Goal: Transaction & Acquisition: Subscribe to service/newsletter

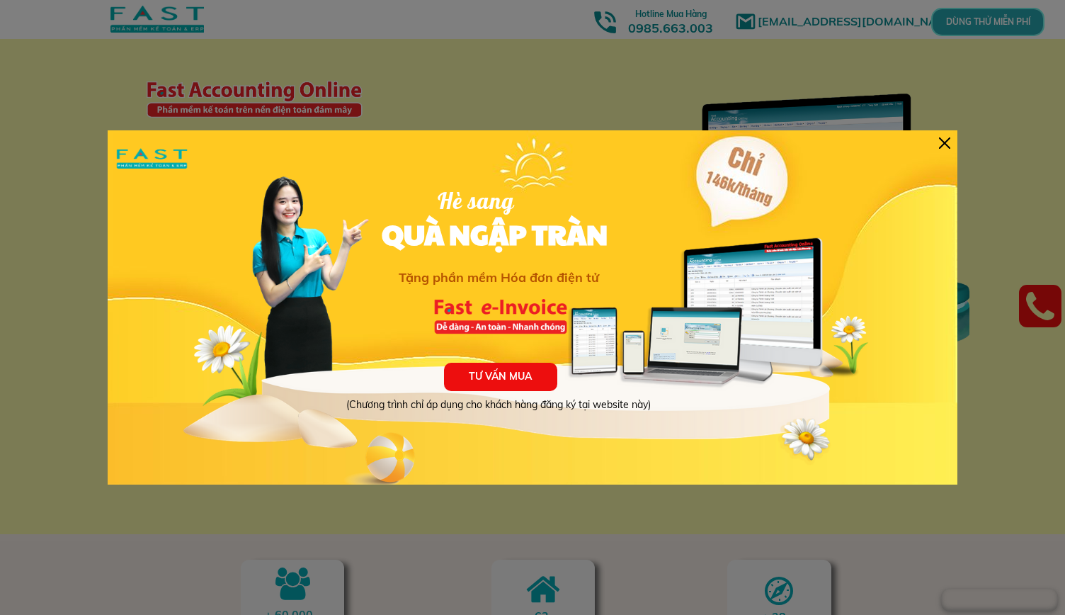
click at [940, 137] on div at bounding box center [944, 142] width 11 height 11
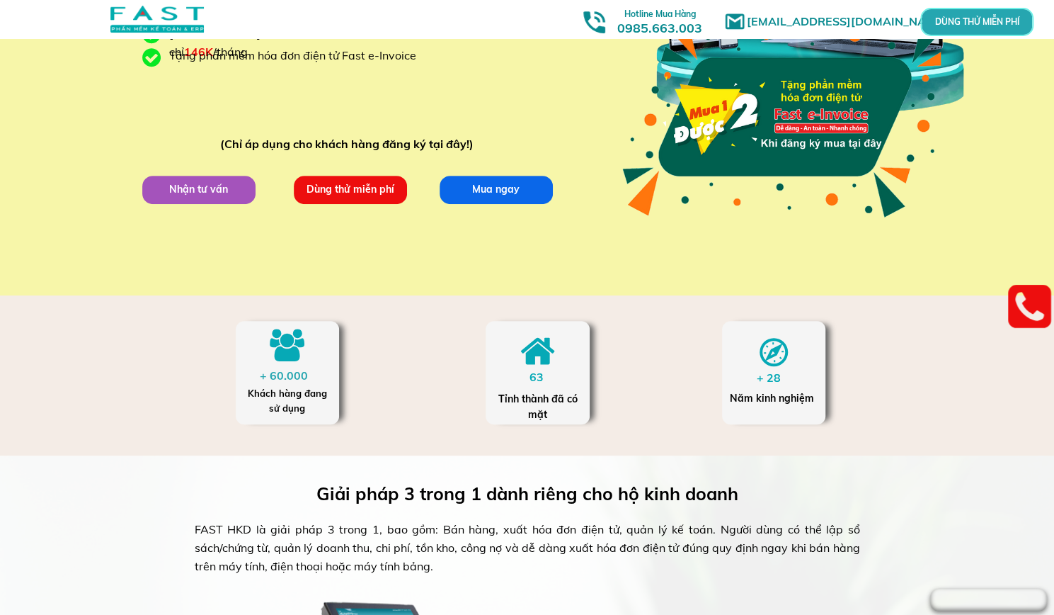
scroll to position [255, 0]
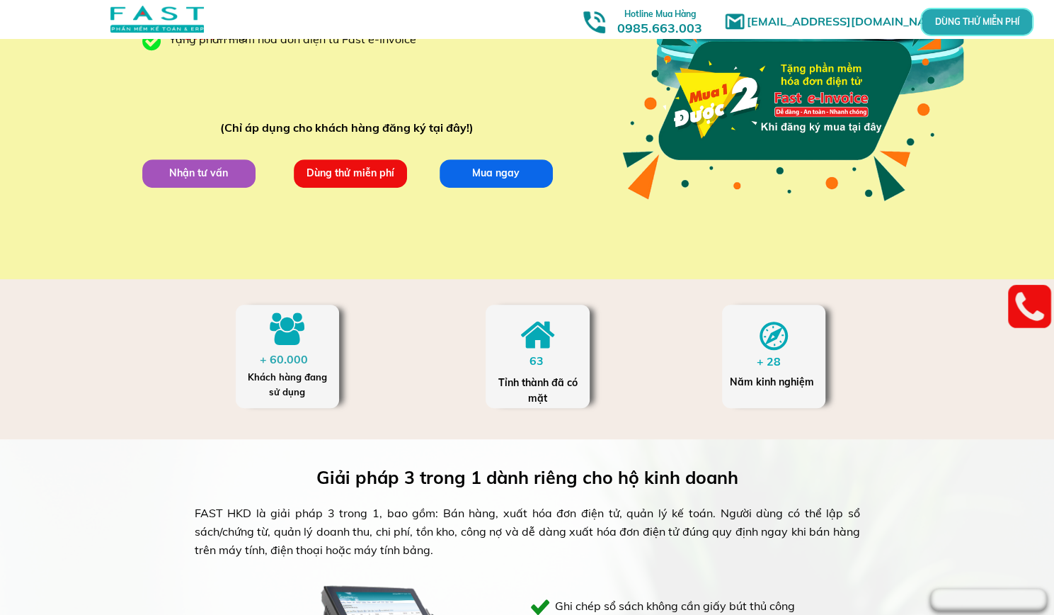
click at [329, 191] on div "marketingfasthn@gmail.com MUA 1 ĐƯỢC 2 khi đăng ký mua phần mềm kế toán Fast Ac…" at bounding box center [528, 12] width 680 height 534
click at [330, 180] on p "Dùng thử miễn phí" at bounding box center [349, 173] width 113 height 28
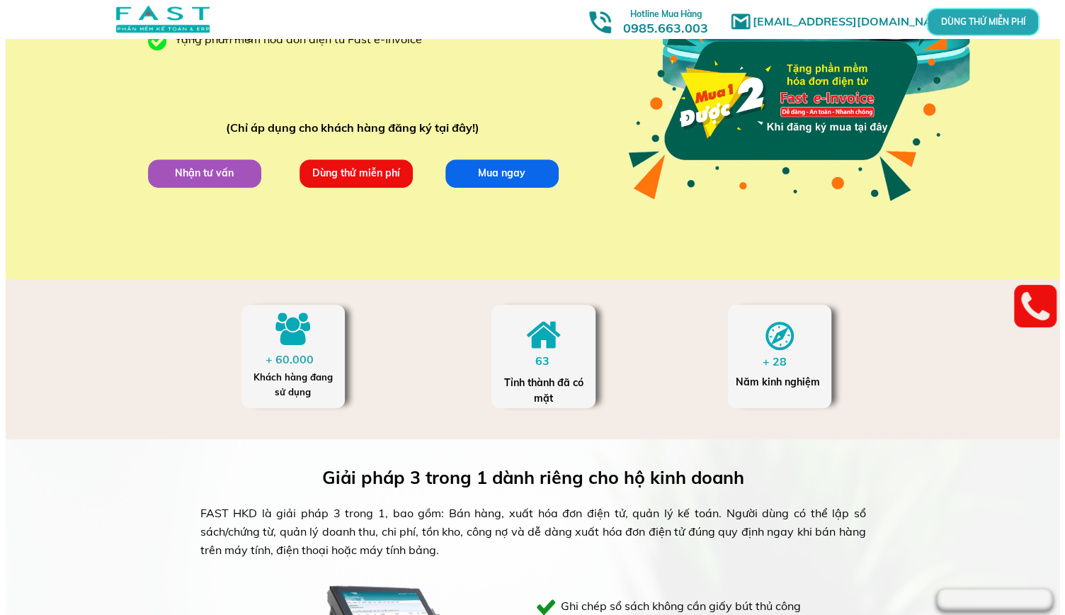
scroll to position [0, 0]
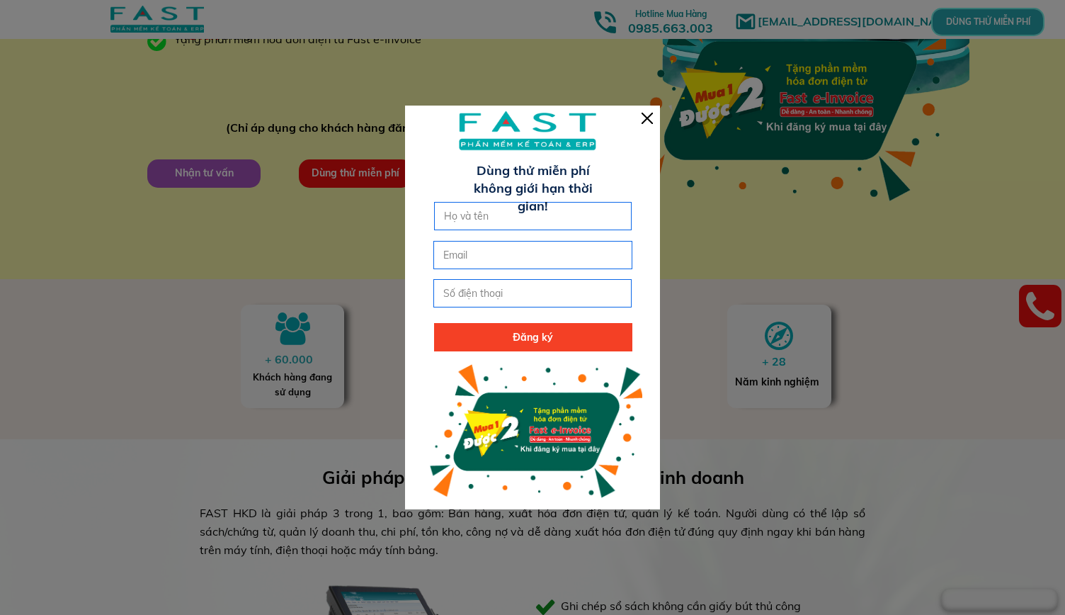
click at [554, 229] on input "text" at bounding box center [533, 216] width 186 height 27
type input "phuong"
click at [530, 256] on input "email" at bounding box center [533, 254] width 186 height 27
type input "[EMAIL_ADDRESS][DOMAIN_NAME]"
click at [521, 300] on input "tel" at bounding box center [533, 293] width 186 height 27
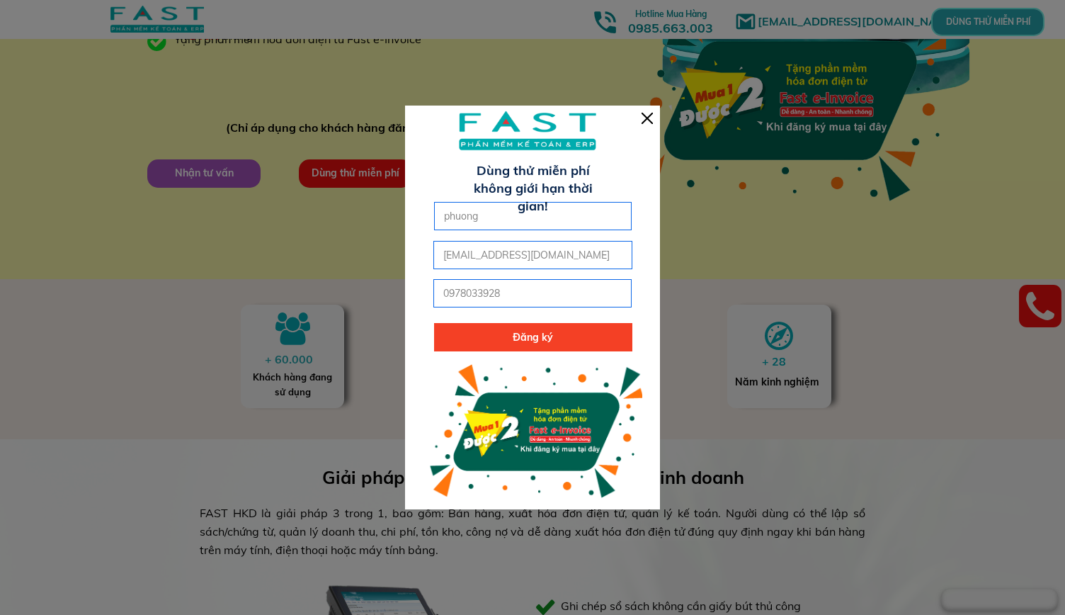
type input "0978033928"
click at [545, 346] on p "Đăng ký" at bounding box center [533, 337] width 198 height 28
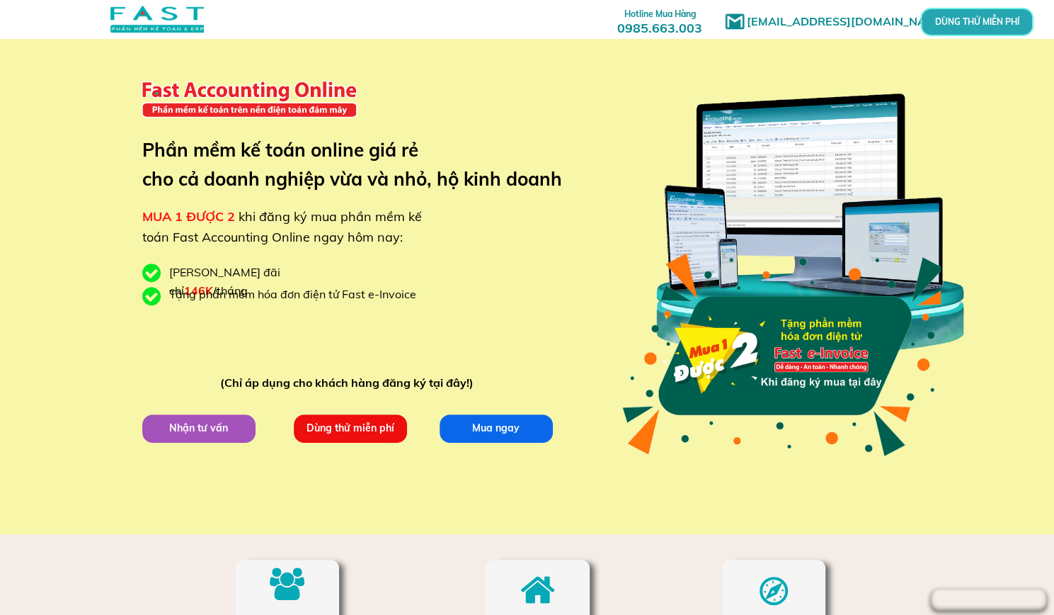
scroll to position [130, 0]
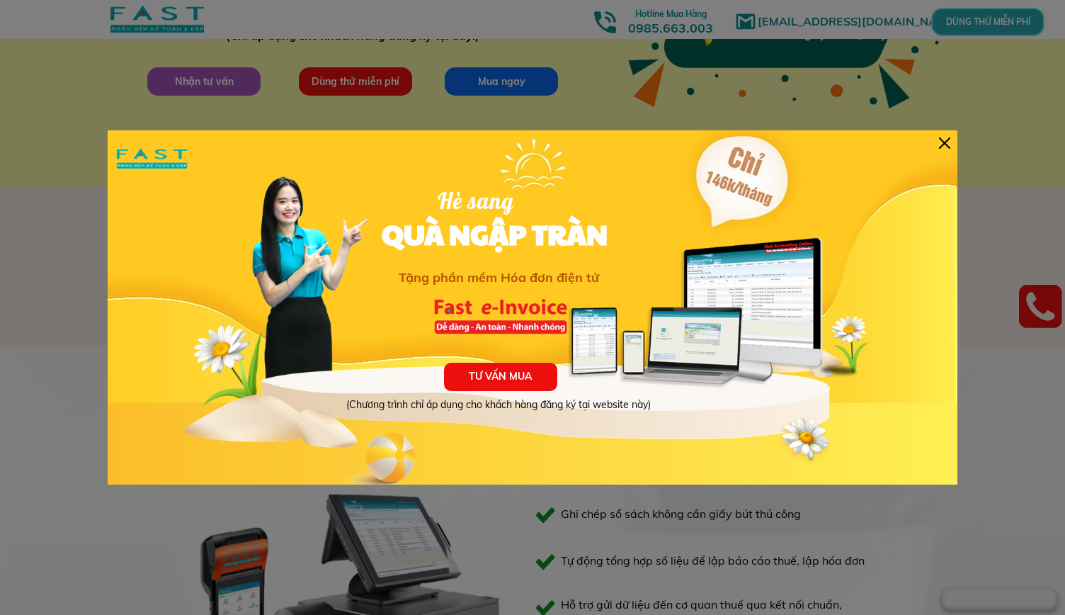
click at [954, 144] on div "TƯ VẤN MUA (Chương trình chỉ áp dụng cho khách hàng đăng ký tại website này) Hè…" at bounding box center [533, 307] width 850 height 354
click at [945, 137] on div at bounding box center [944, 142] width 11 height 11
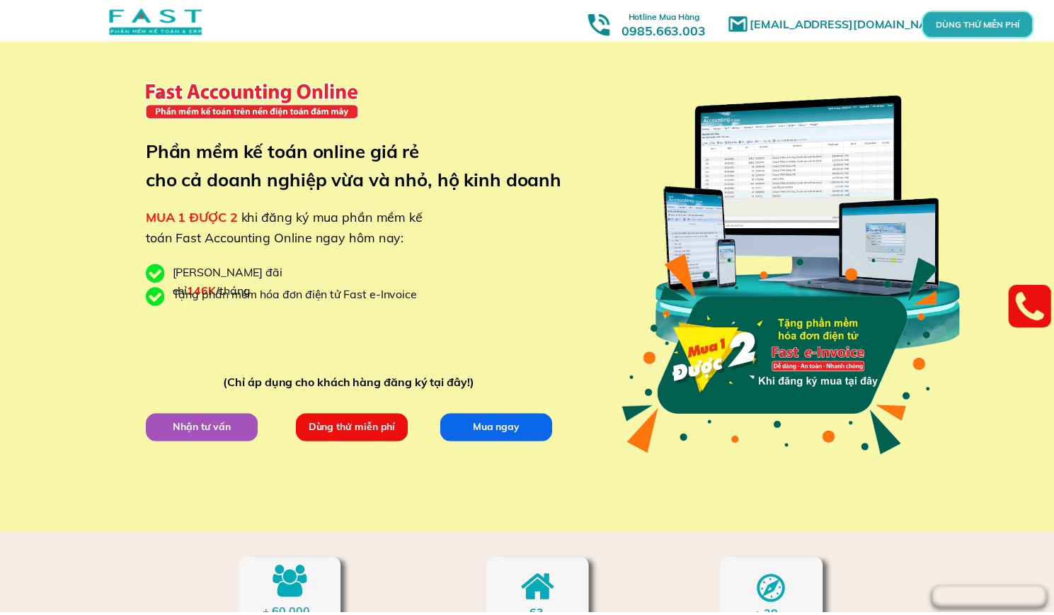
scroll to position [346, 0]
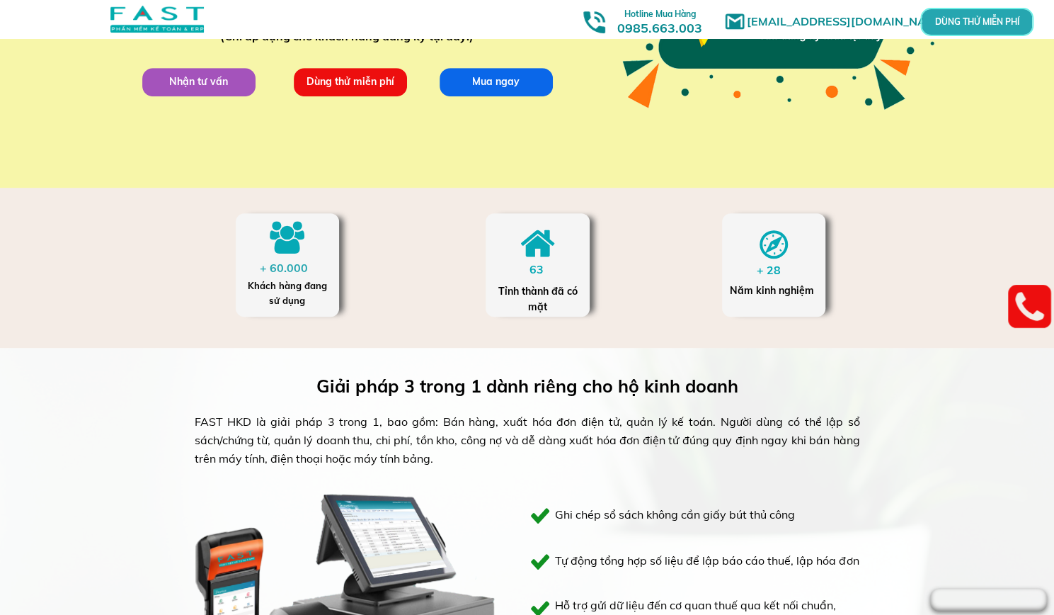
click at [994, 21] on p "DÙNG THỬ MIỄN PHÍ" at bounding box center [976, 22] width 33 height 8
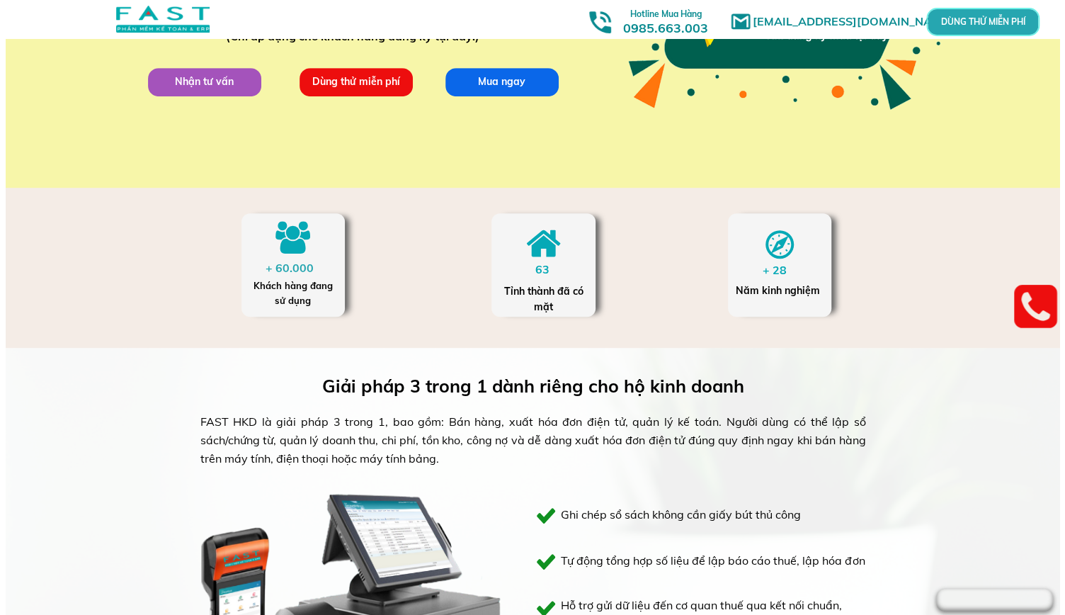
scroll to position [0, 0]
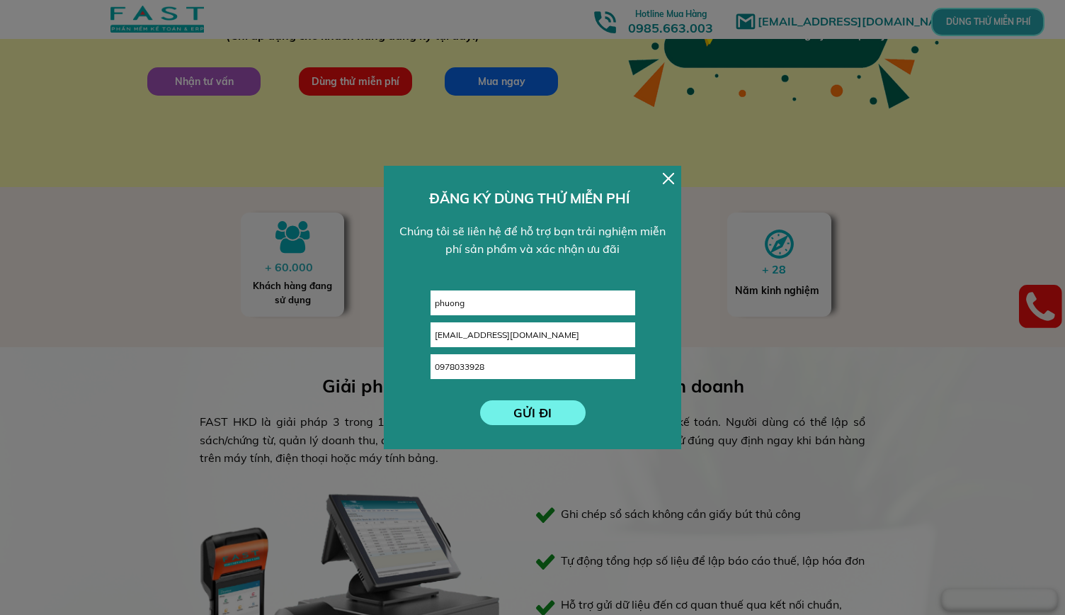
click at [671, 176] on div at bounding box center [668, 178] width 11 height 11
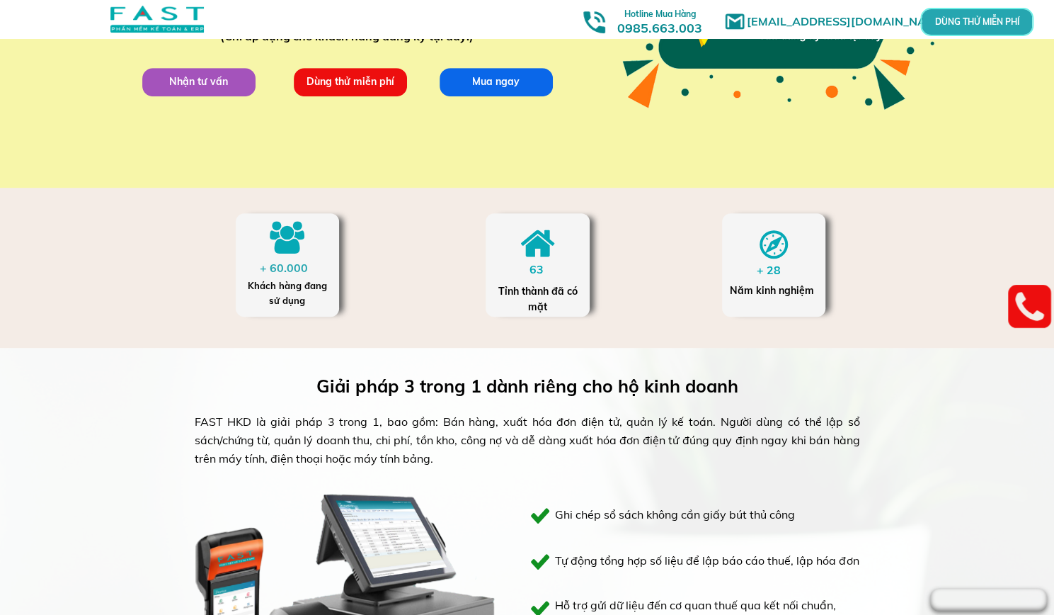
scroll to position [664, 0]
